Goal: Task Accomplishment & Management: Manage account settings

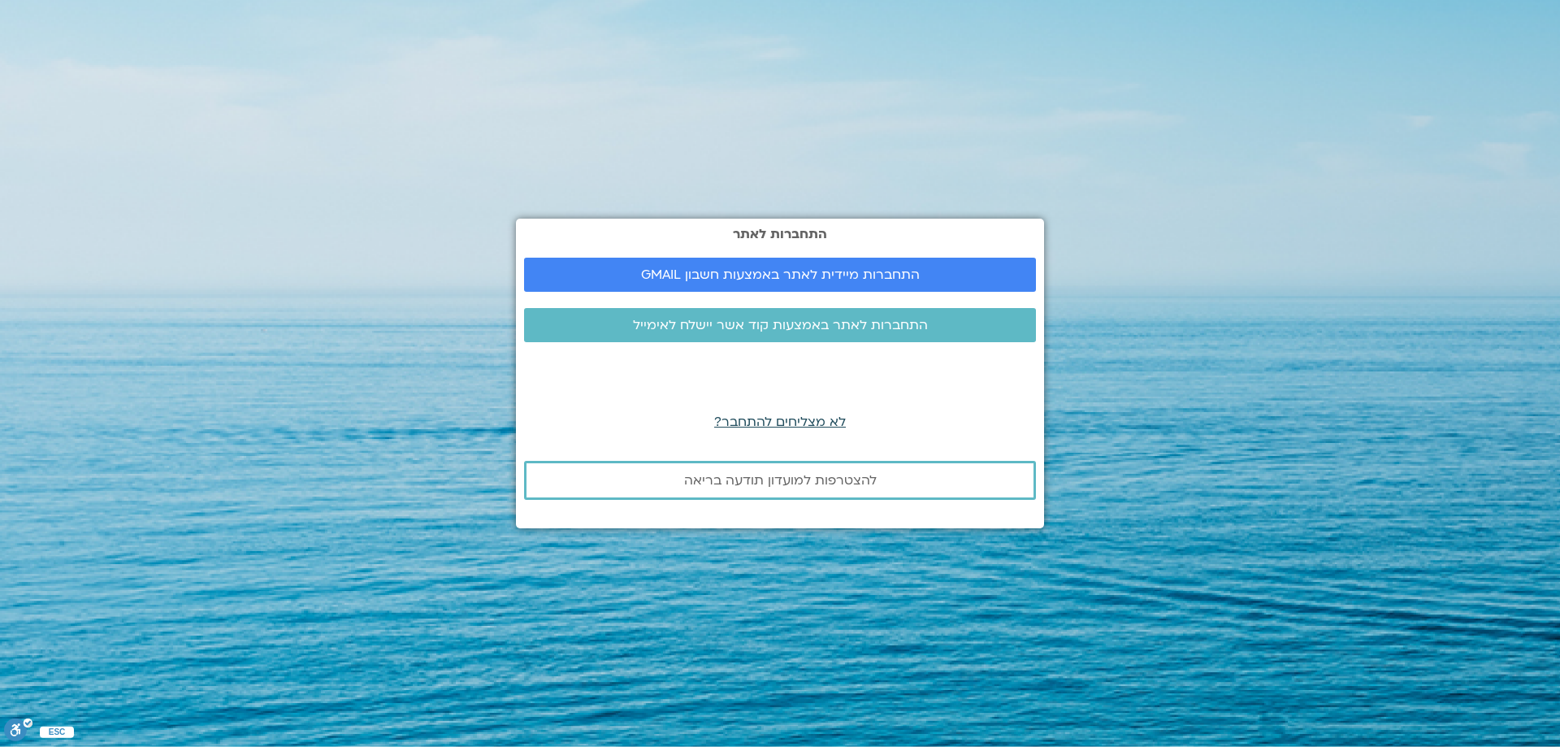
click at [777, 422] on span "לא מצליחים להתחבר?" at bounding box center [780, 422] width 132 height 18
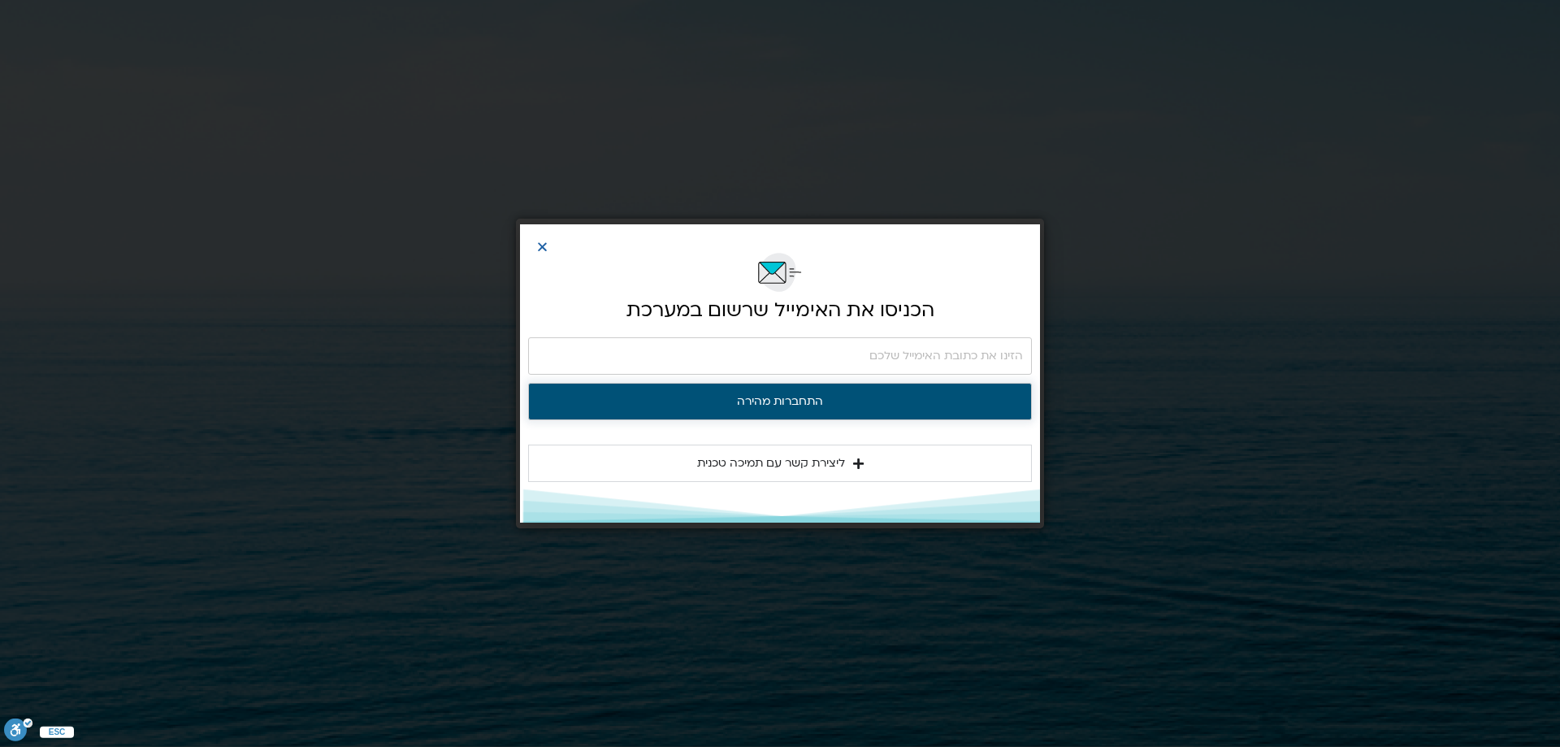
click at [774, 401] on button "התחברות מהירה" at bounding box center [780, 401] width 504 height 37
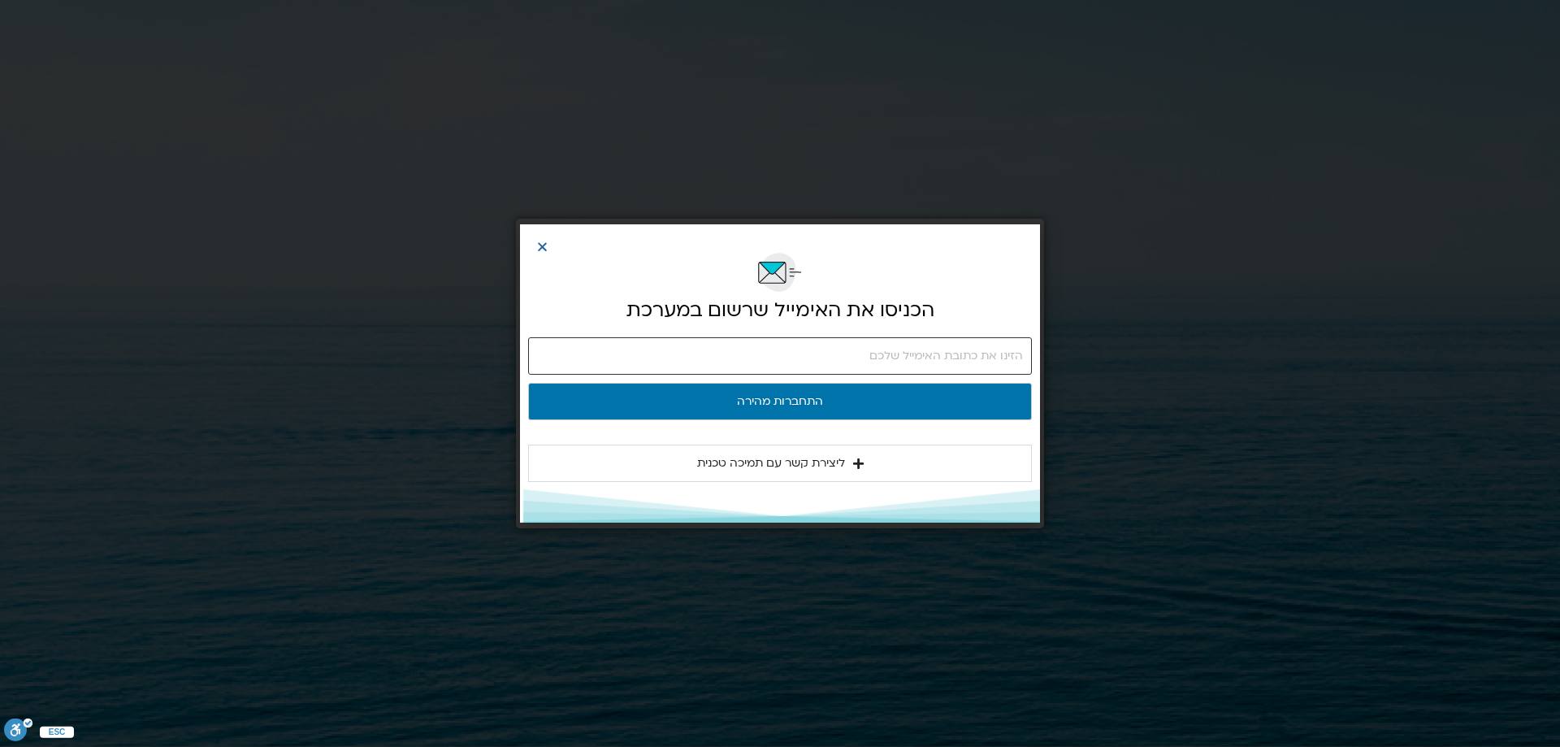
click at [977, 355] on input "email" at bounding box center [780, 355] width 504 height 37
type input "orenclaire@gmail.com"
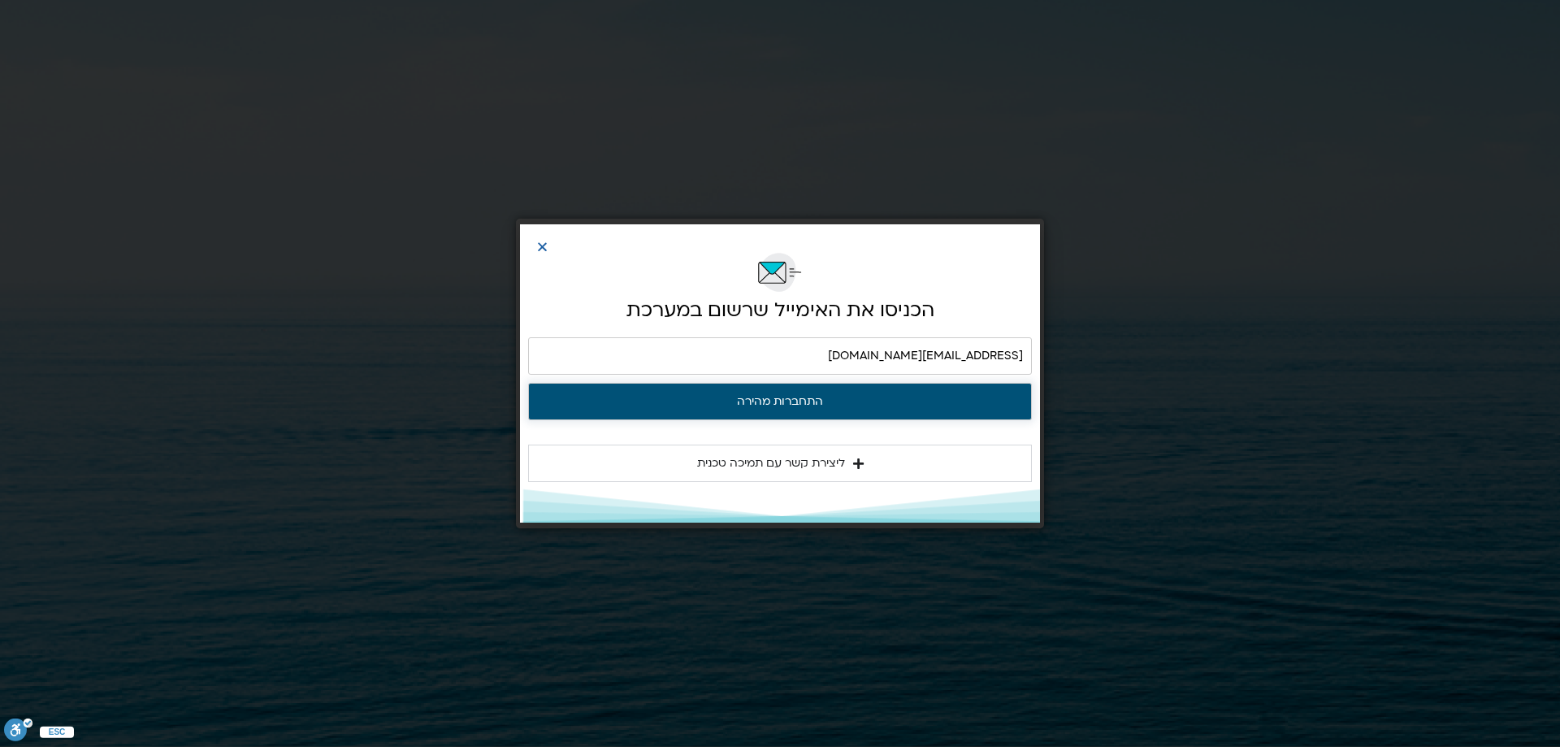
click at [796, 401] on button "התחברות מהירה" at bounding box center [780, 401] width 504 height 37
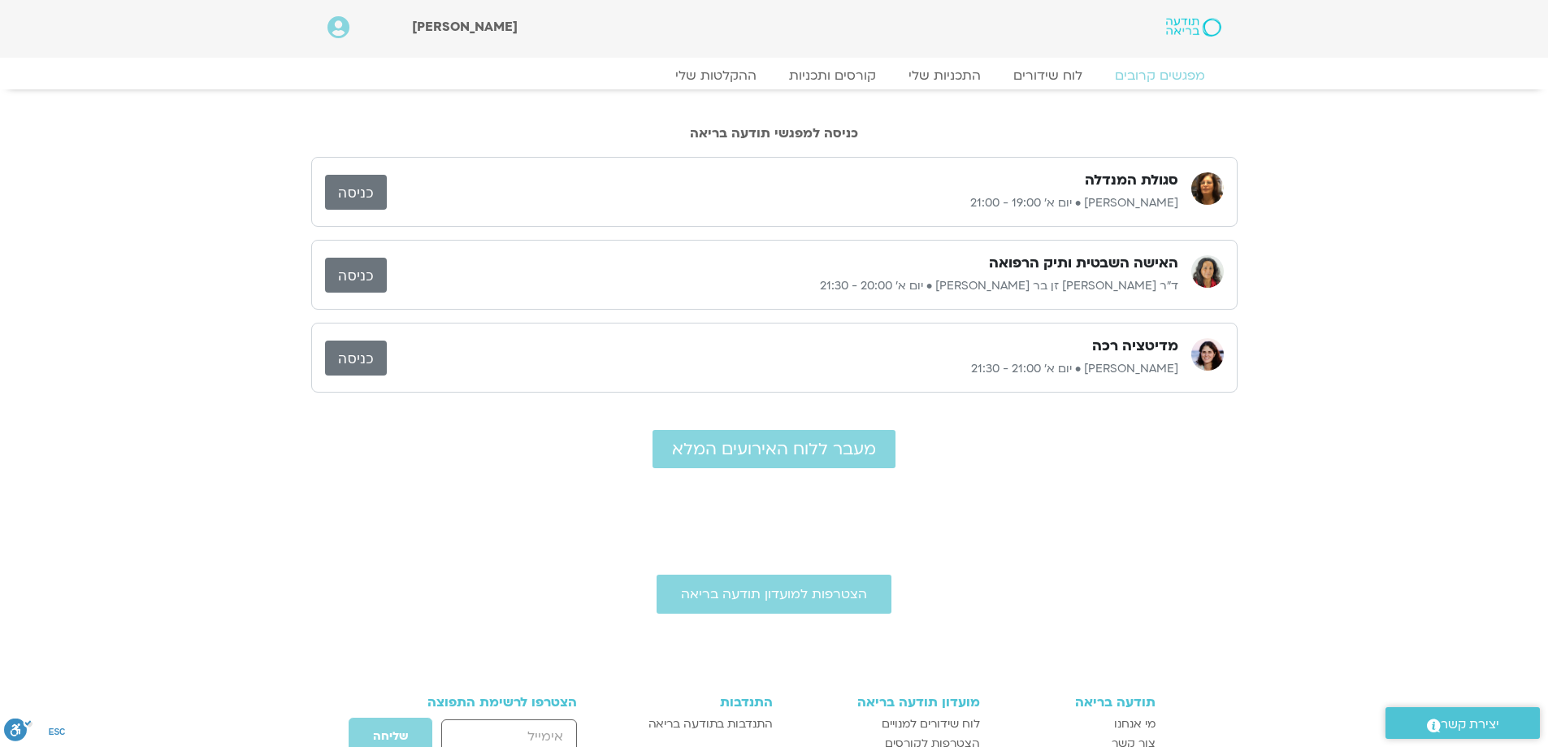
click at [1205, 273] on img at bounding box center [1207, 271] width 33 height 33
click at [368, 268] on link "כניסה" at bounding box center [356, 275] width 62 height 35
